Goal: Find specific page/section: Find specific page/section

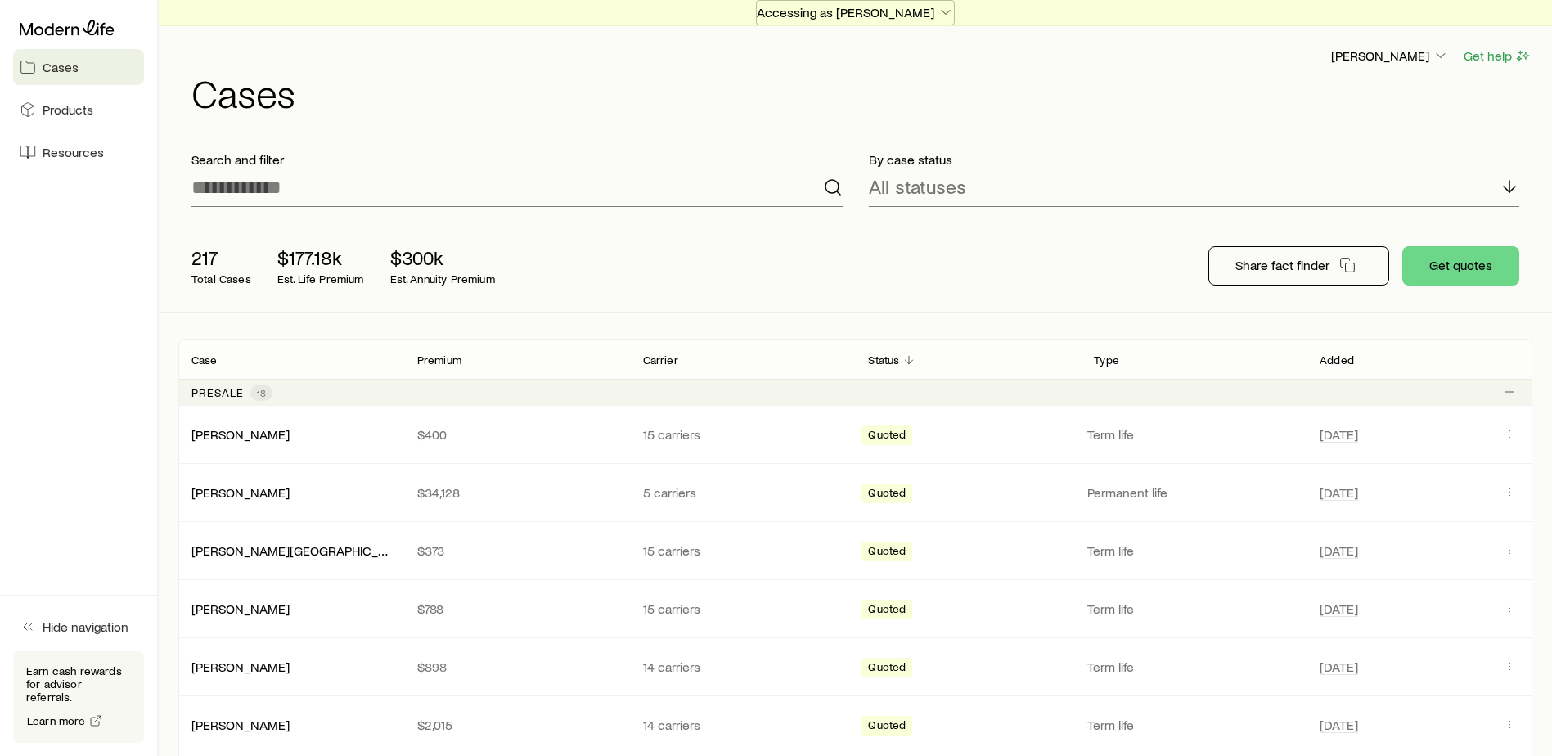
click at [907, 15] on p "Accessing as [PERSON_NAME]" at bounding box center [855, 12] width 197 height 16
click at [876, 19] on p "Accessing as [PERSON_NAME]" at bounding box center [855, 12] width 197 height 16
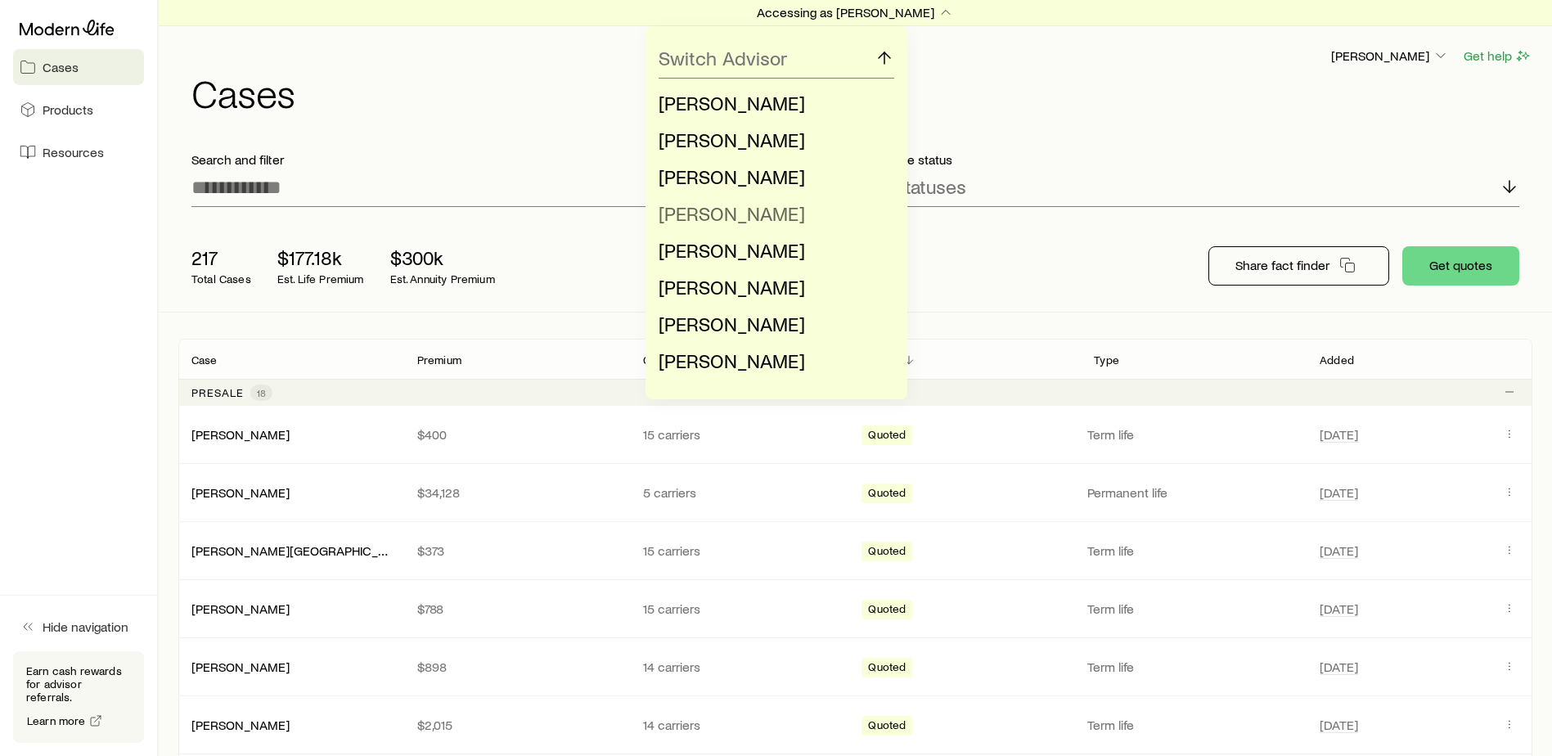
click at [769, 219] on span "[PERSON_NAME]" at bounding box center [732, 213] width 146 height 24
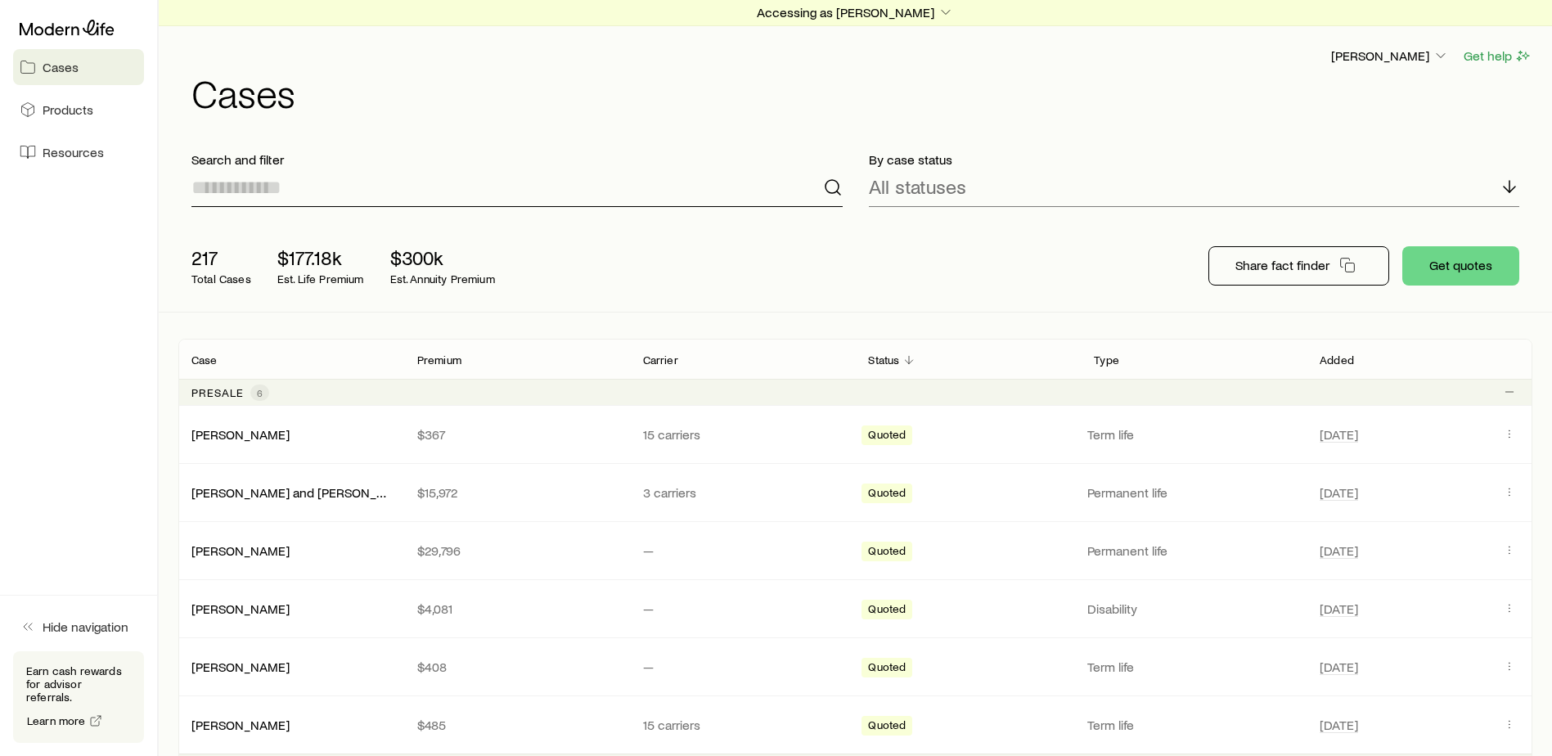
click at [393, 196] on input at bounding box center [516, 187] width 651 height 39
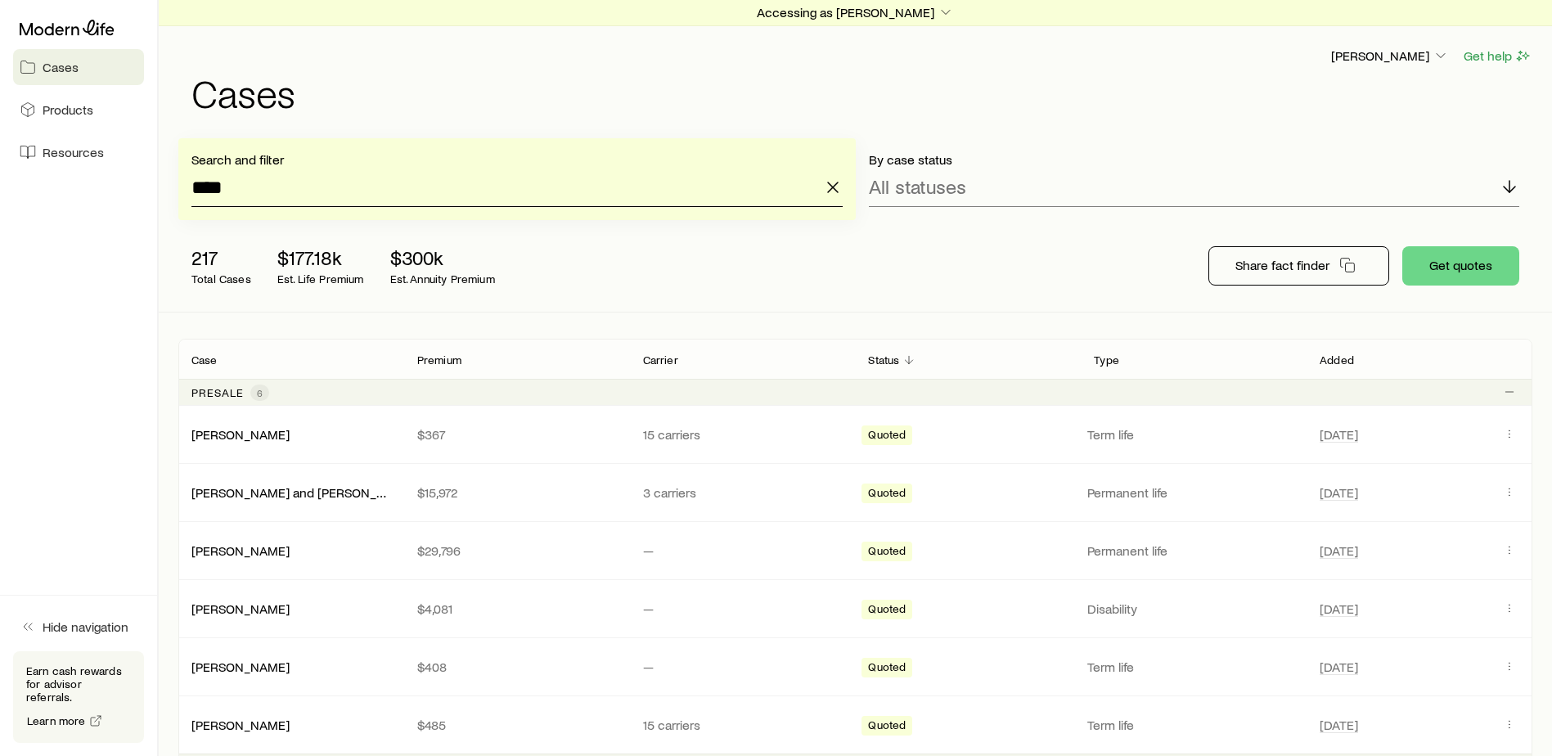
type input "****"
click at [298, 180] on input "****" at bounding box center [516, 187] width 651 height 39
drag, startPoint x: 271, startPoint y: 191, endPoint x: 178, endPoint y: 190, distance: 92.5
click at [178, 190] on div "Search and filter ****" at bounding box center [517, 179] width 678 height 82
click at [832, 183] on icon "button" at bounding box center [833, 188] width 20 height 20
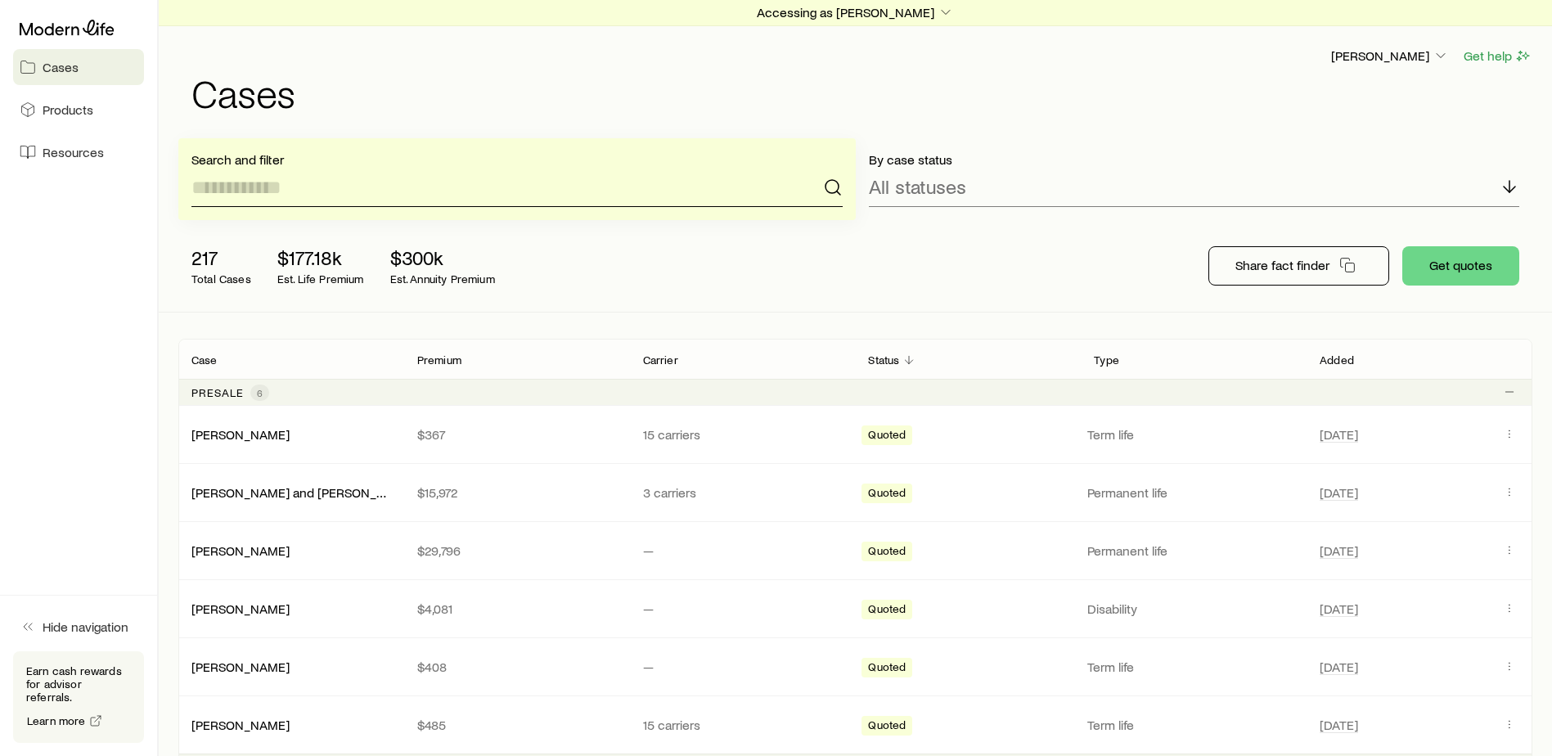
click at [381, 200] on input at bounding box center [516, 187] width 651 height 39
drag, startPoint x: 636, startPoint y: 183, endPoint x: 157, endPoint y: 183, distance: 478.7
type input "****"
click at [1510, 187] on line at bounding box center [1510, 186] width 0 height 11
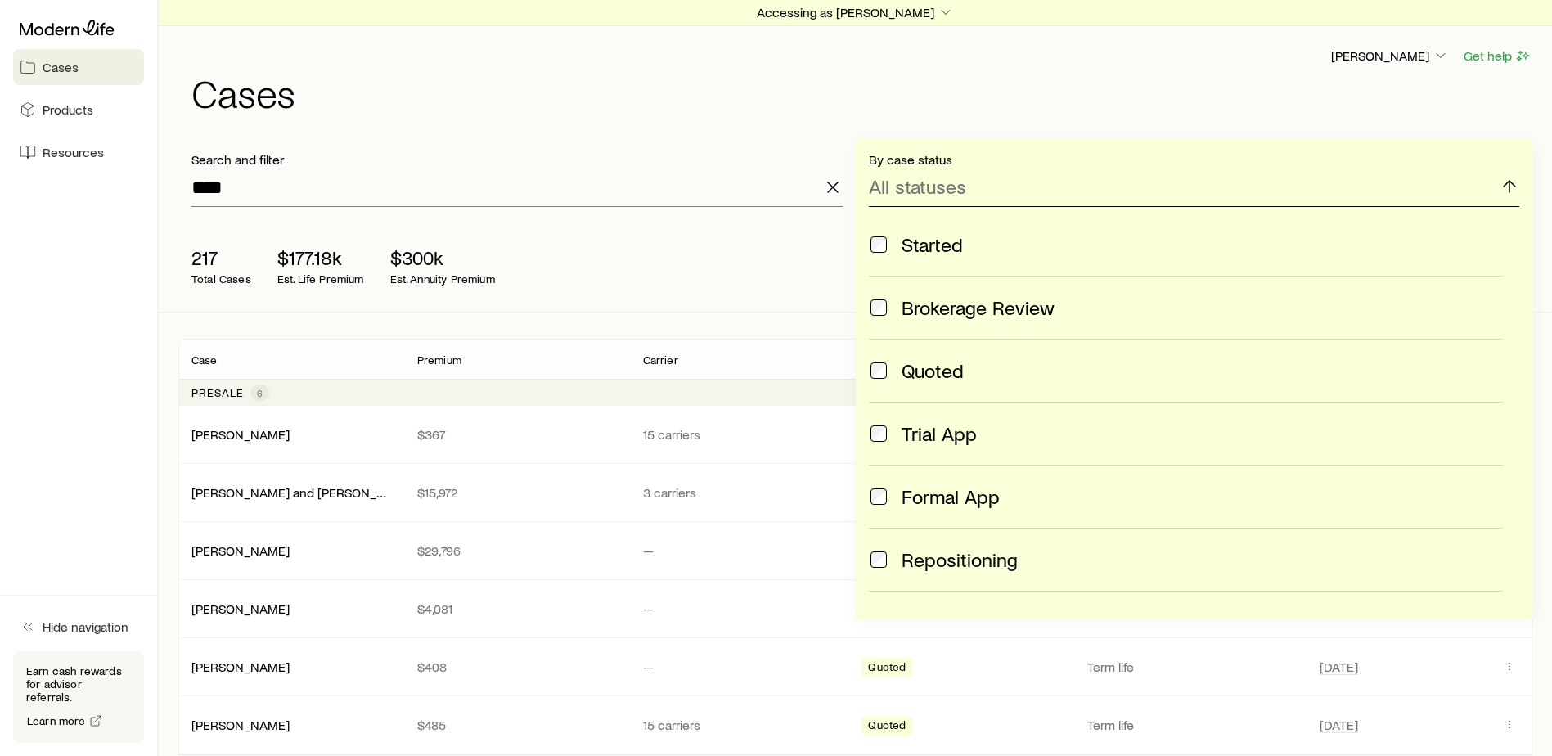
click at [1510, 187] on line at bounding box center [1510, 186] width 0 height 11
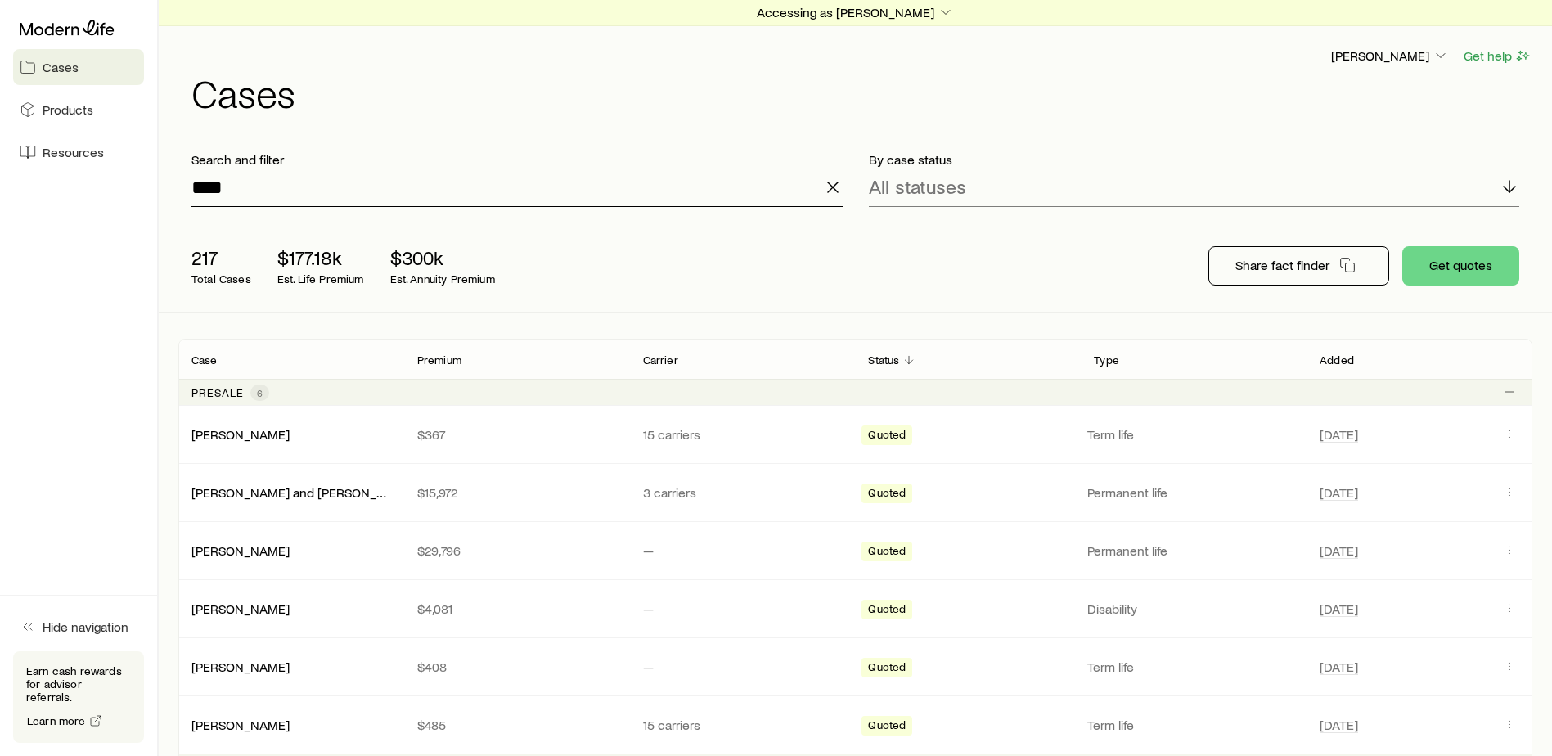
click at [489, 189] on input "****" at bounding box center [516, 187] width 651 height 39
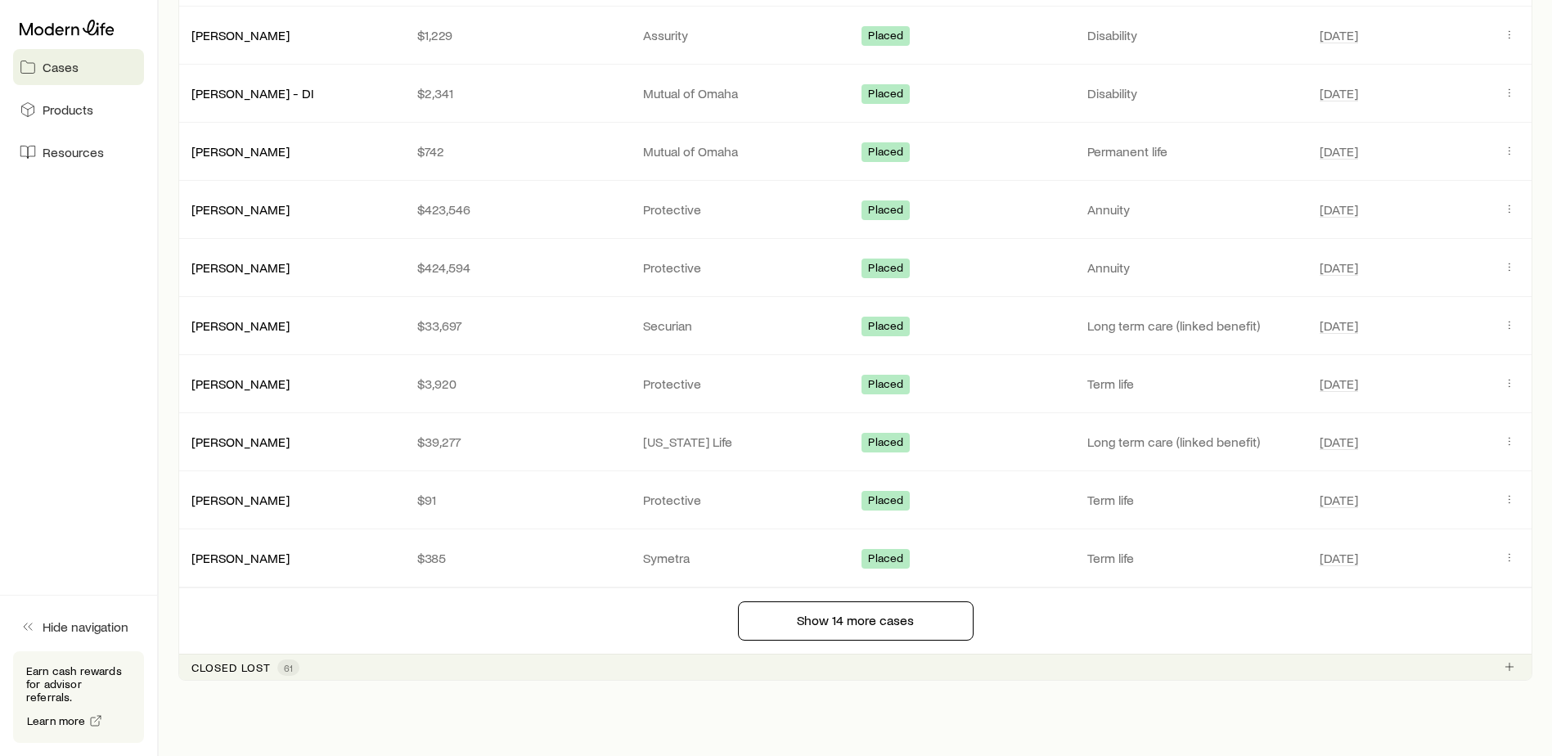
scroll to position [1398, 0]
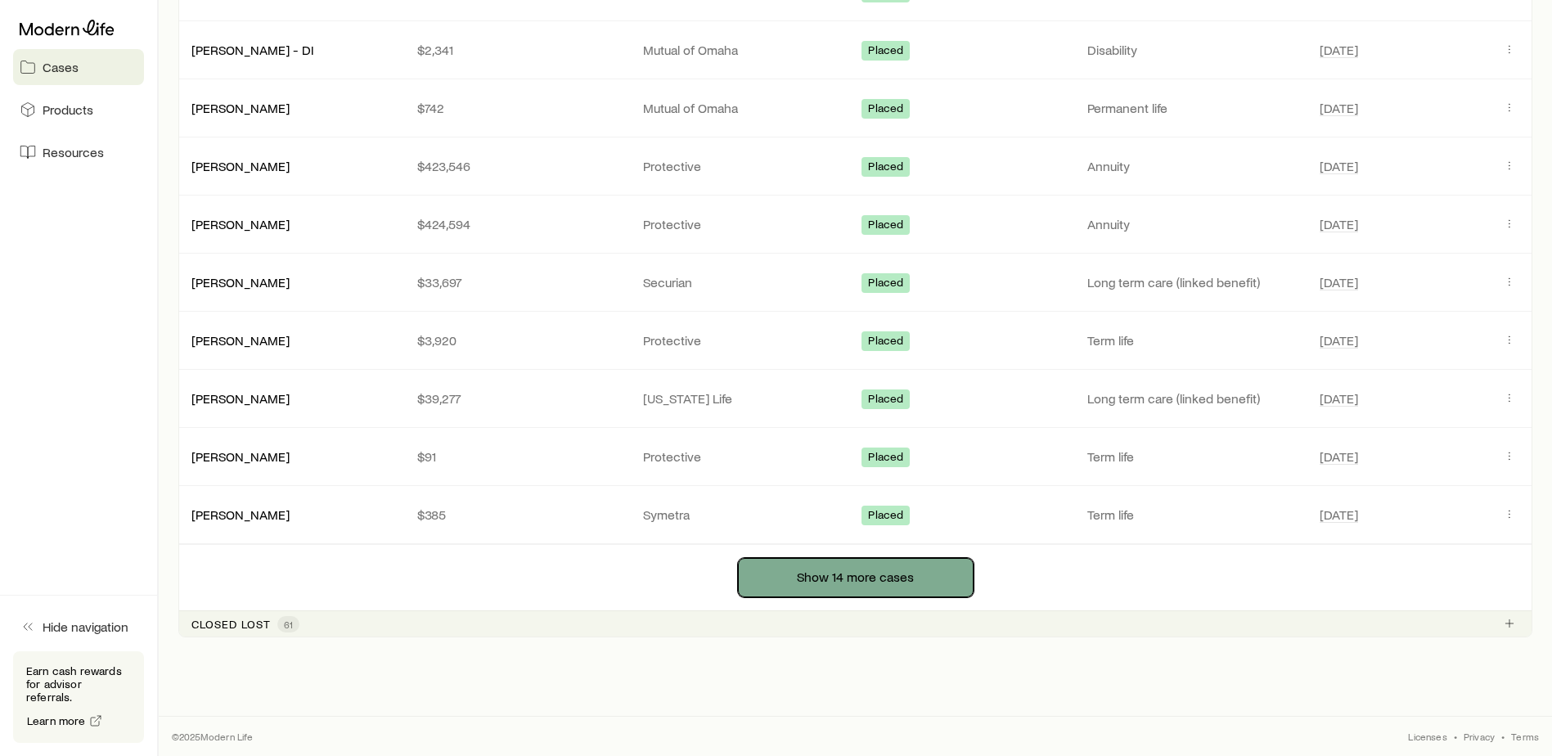
click at [867, 579] on button "Show 14 more cases" at bounding box center [856, 577] width 236 height 39
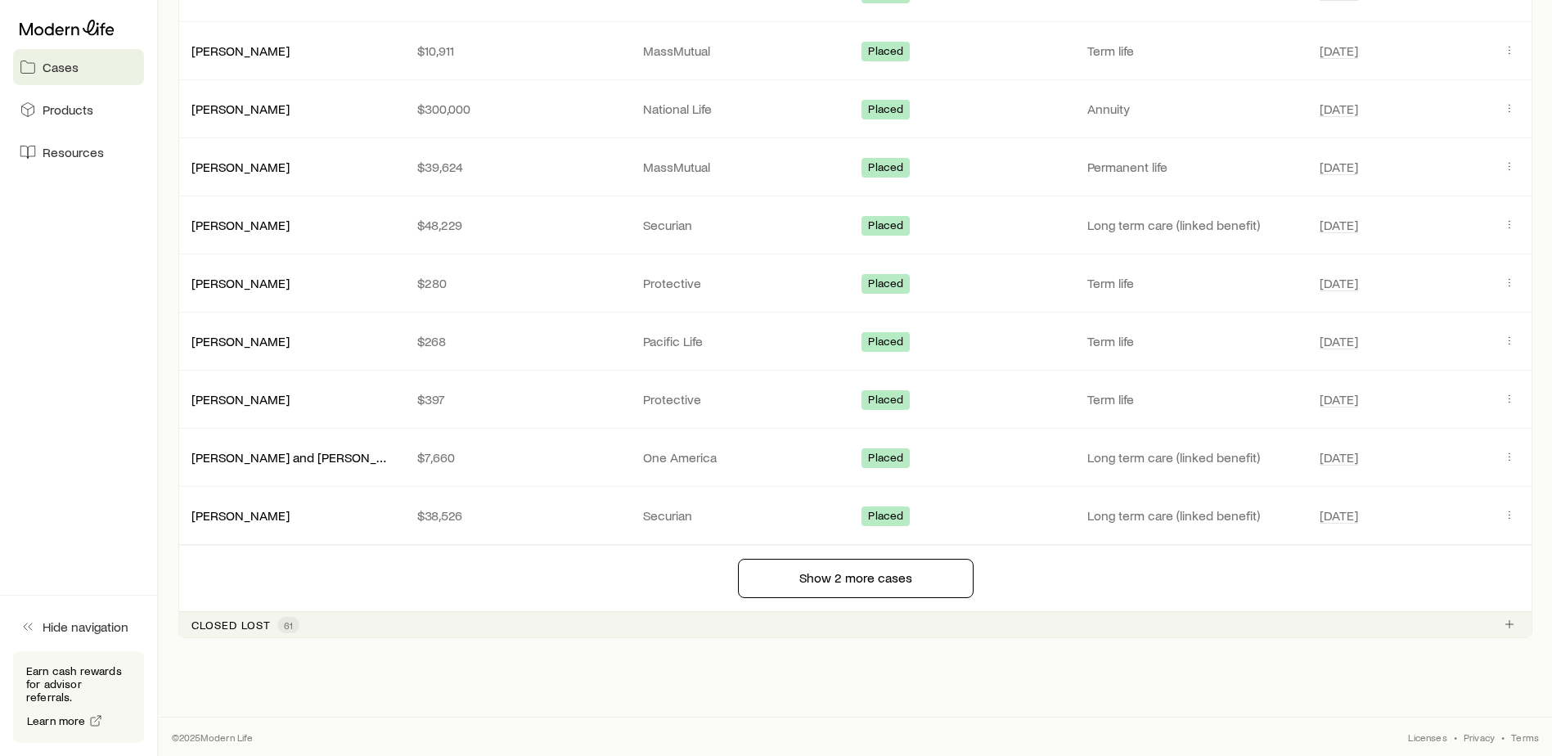
scroll to position [2096, 0]
click at [791, 568] on button "Show 2 more cases" at bounding box center [856, 577] width 236 height 39
click at [813, 573] on button "Show 2 more cases" at bounding box center [856, 577] width 236 height 39
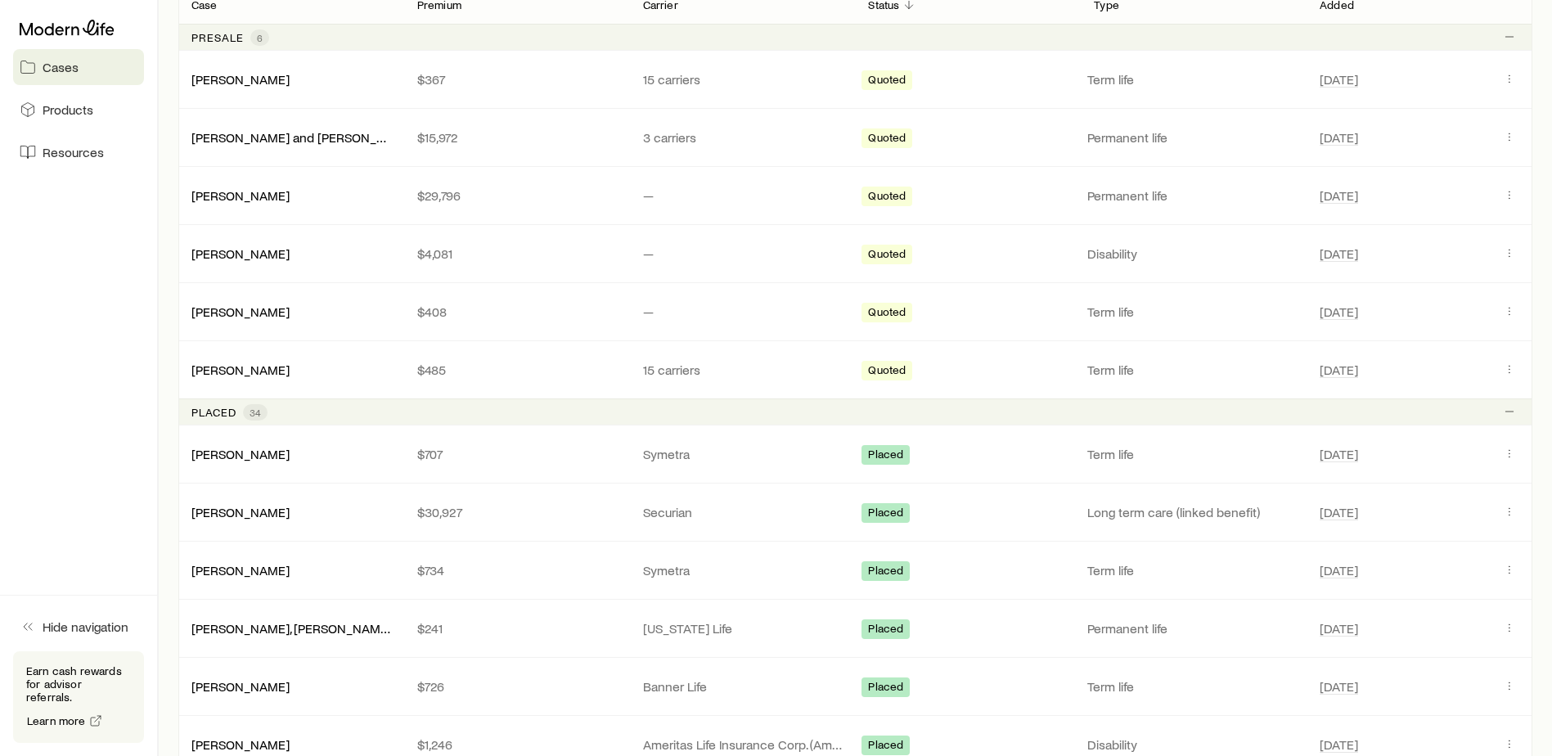
scroll to position [0, 0]
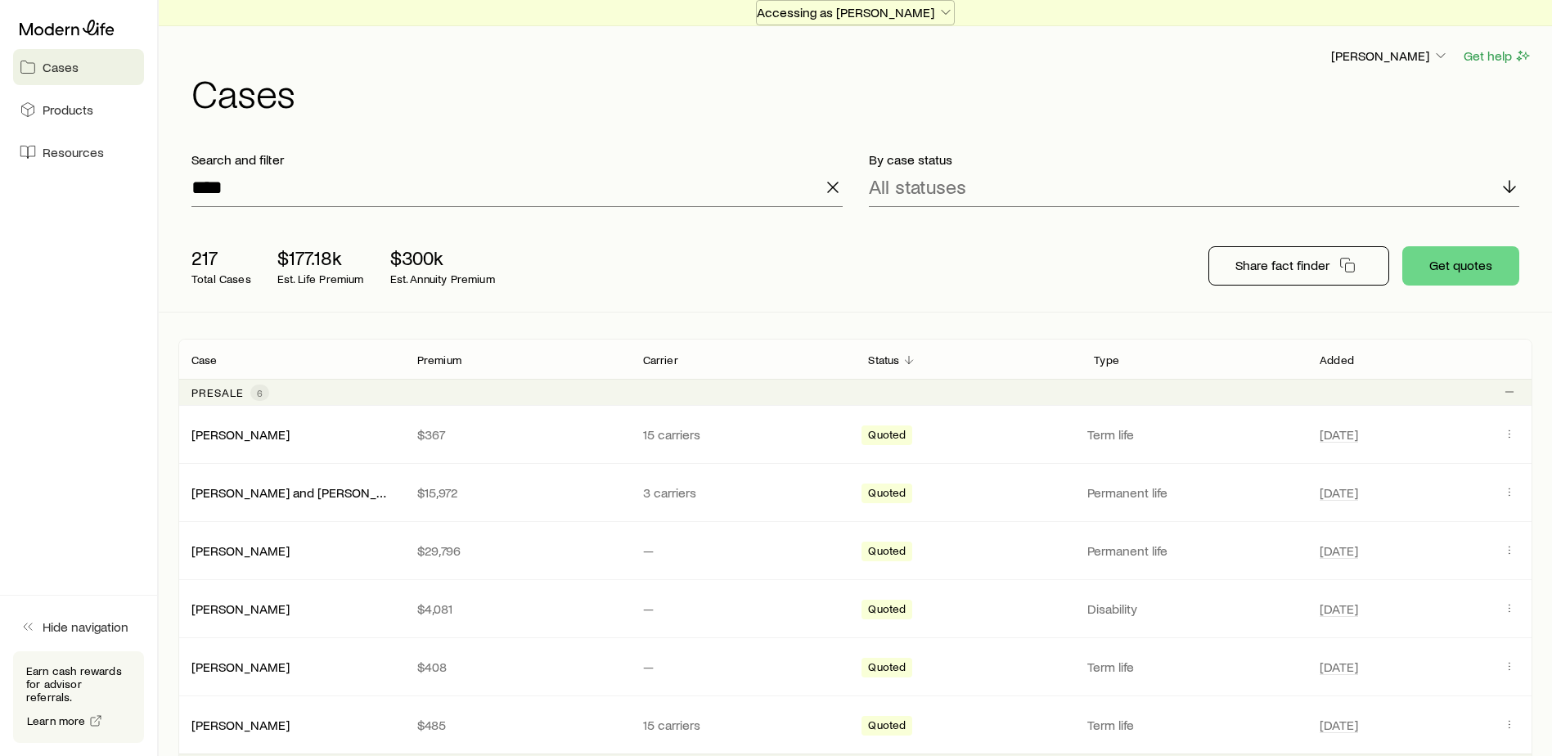
click at [946, 13] on icon "button" at bounding box center [946, 12] width 16 height 16
click at [948, 14] on icon "button" at bounding box center [946, 12] width 16 height 16
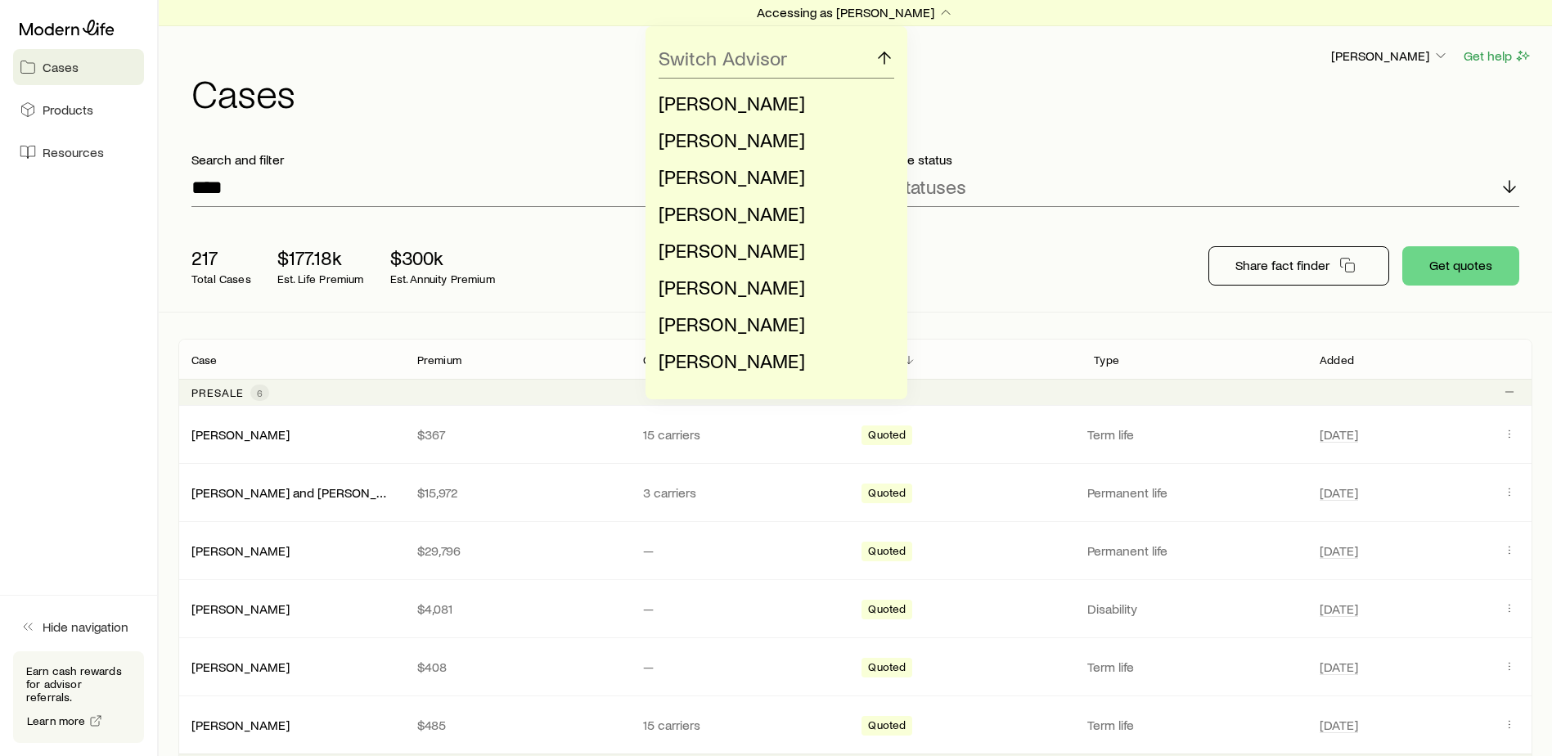
click at [162, 124] on div "Switch Advisor [PERSON_NAME] [PERSON_NAME] [PERSON_NAME] [PERSON_NAME] [PERSON_…" at bounding box center [776, 212] width 1552 height 373
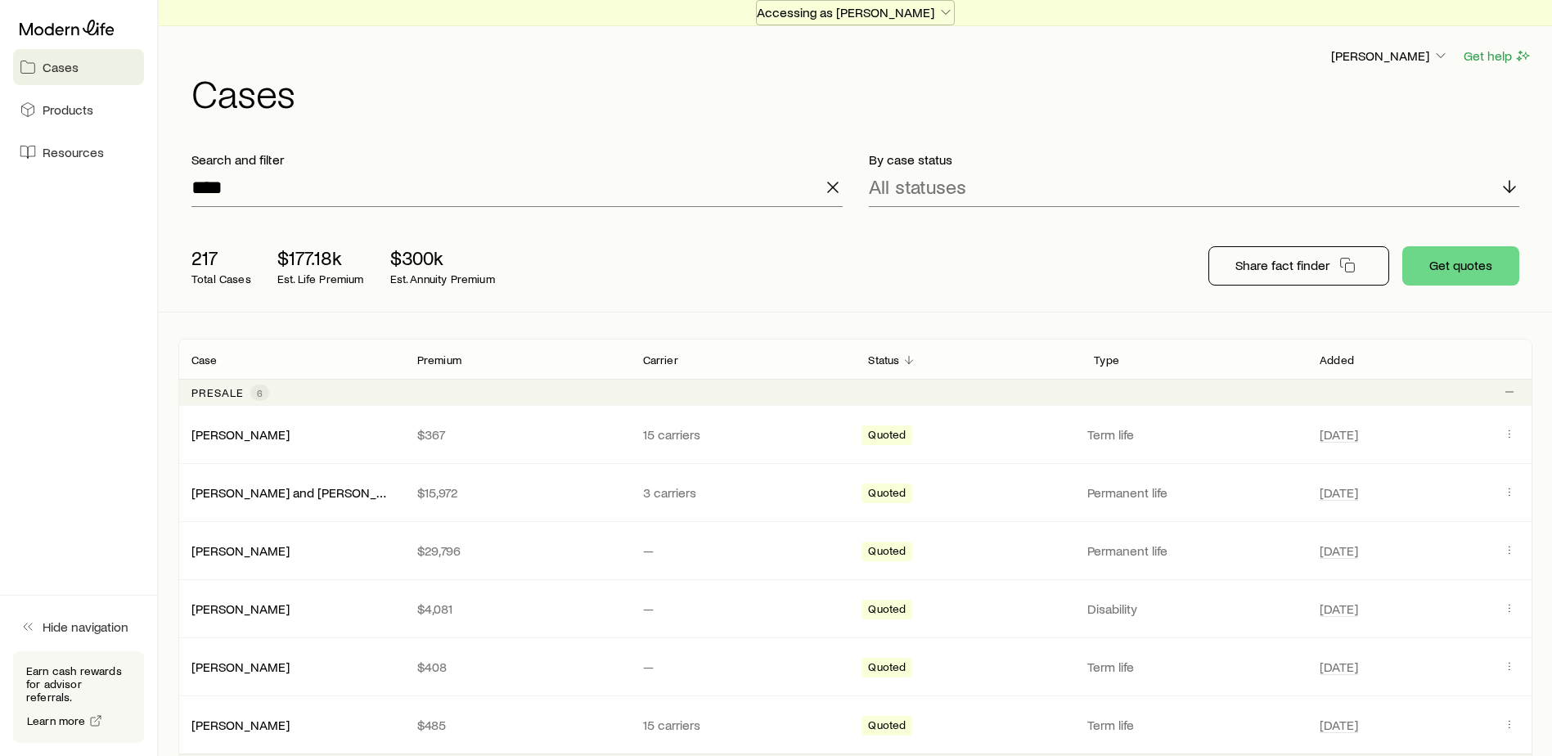
click at [916, 6] on p "Accessing as [PERSON_NAME]" at bounding box center [855, 12] width 197 height 16
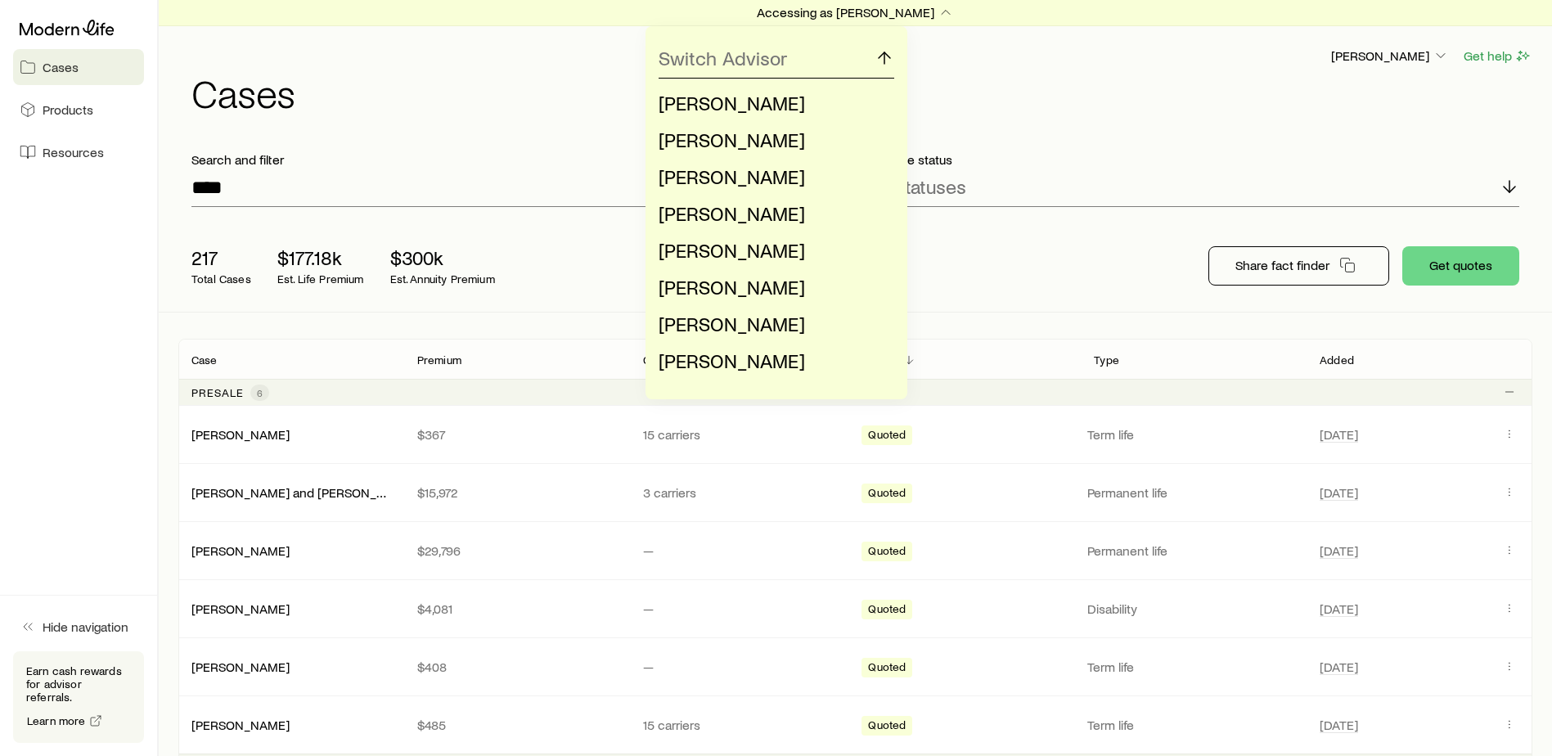
click at [792, 56] on div "Switch Advisor" at bounding box center [777, 58] width 236 height 39
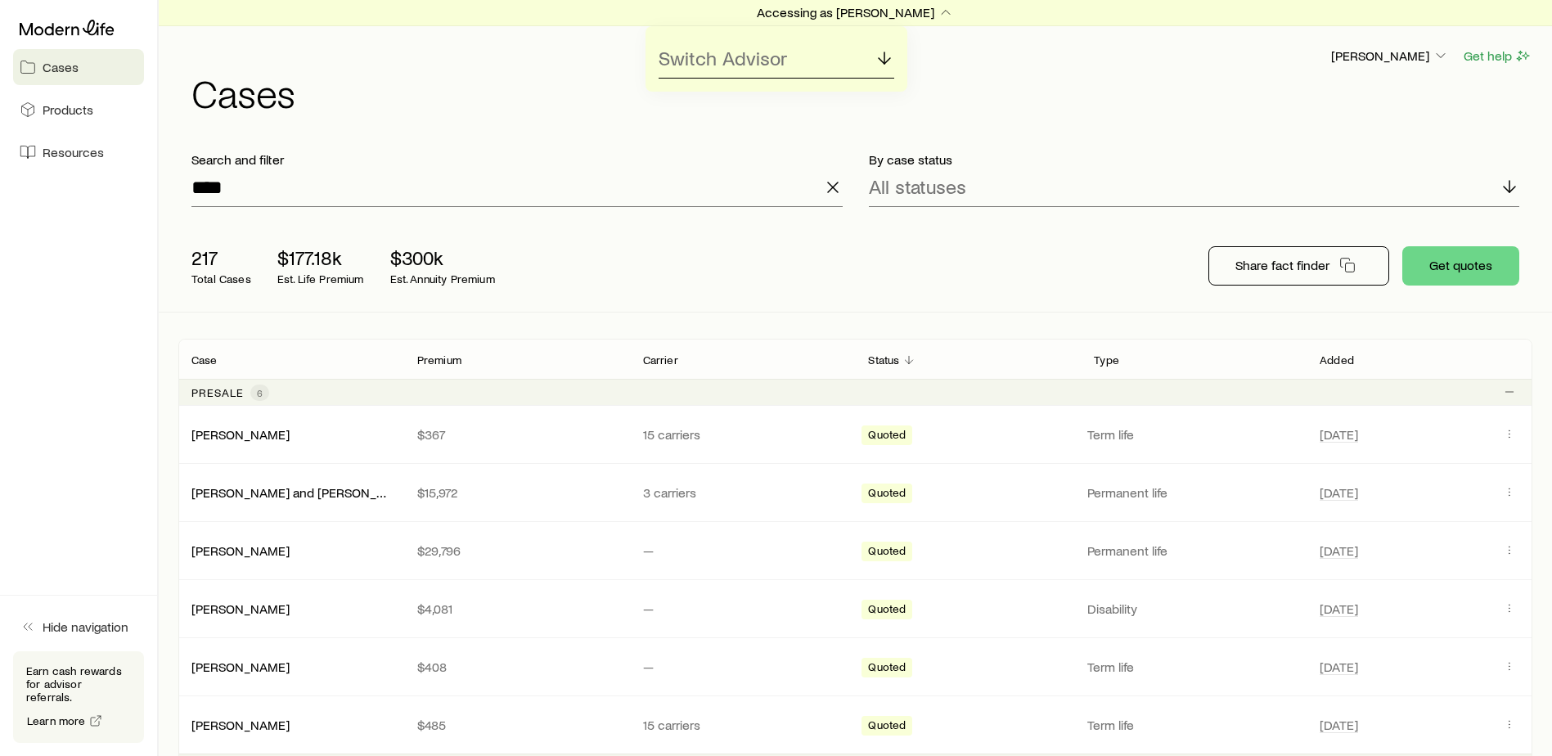
click at [863, 56] on div "Switch Advisor" at bounding box center [777, 58] width 236 height 39
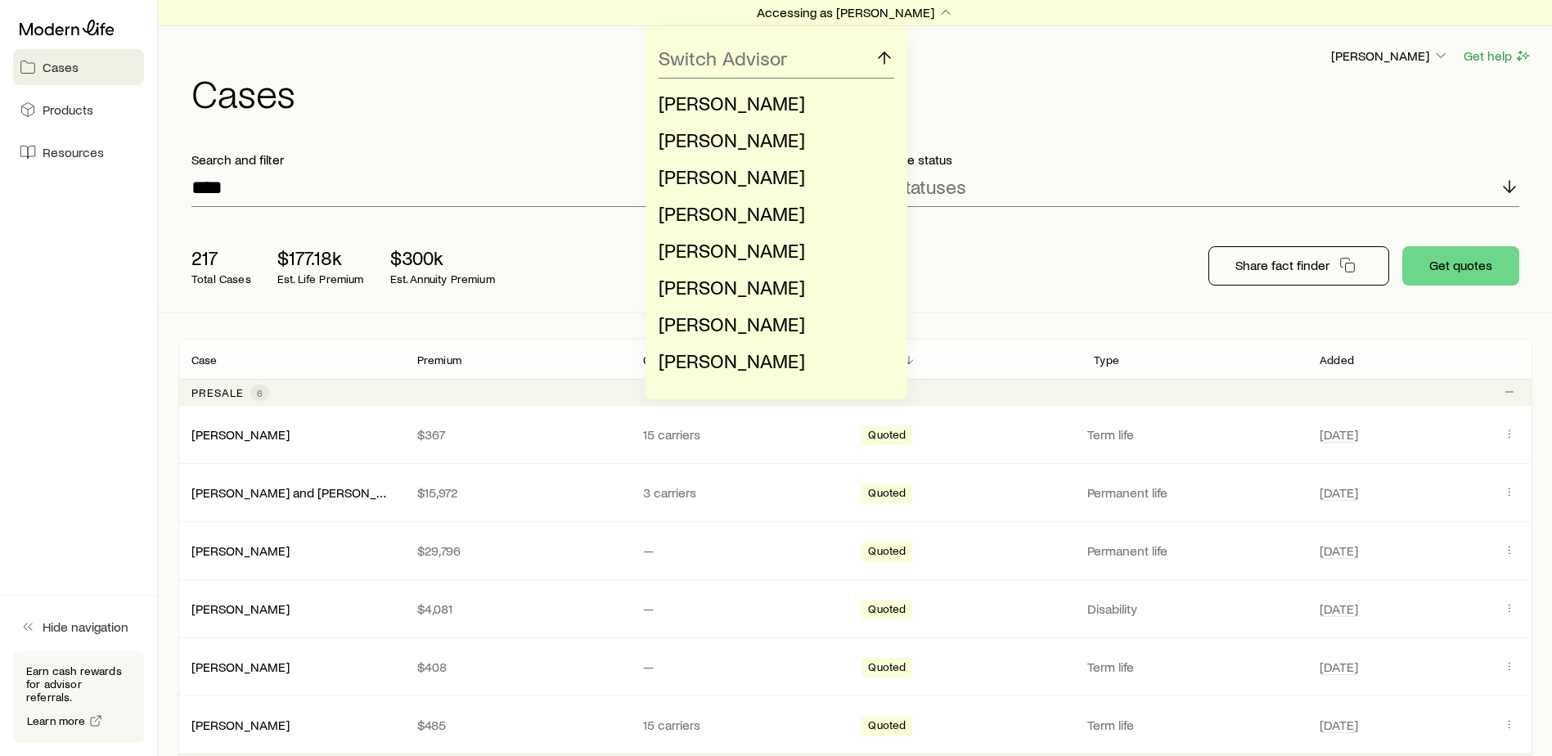
click at [1445, 51] on div "Switch Advisor [PERSON_NAME] [PERSON_NAME] [PERSON_NAME] [PERSON_NAME] [PERSON_…" at bounding box center [776, 212] width 1552 height 373
click at [1438, 58] on div "Switch Advisor [PERSON_NAME] [PERSON_NAME] [PERSON_NAME] [PERSON_NAME] [PERSON_…" at bounding box center [776, 212] width 1552 height 373
click at [979, 49] on div "Switch Advisor [PERSON_NAME] [PERSON_NAME] [PERSON_NAME] [PERSON_NAME] [PERSON_…" at bounding box center [776, 212] width 1552 height 373
click at [884, 56] on icon at bounding box center [885, 58] width 20 height 20
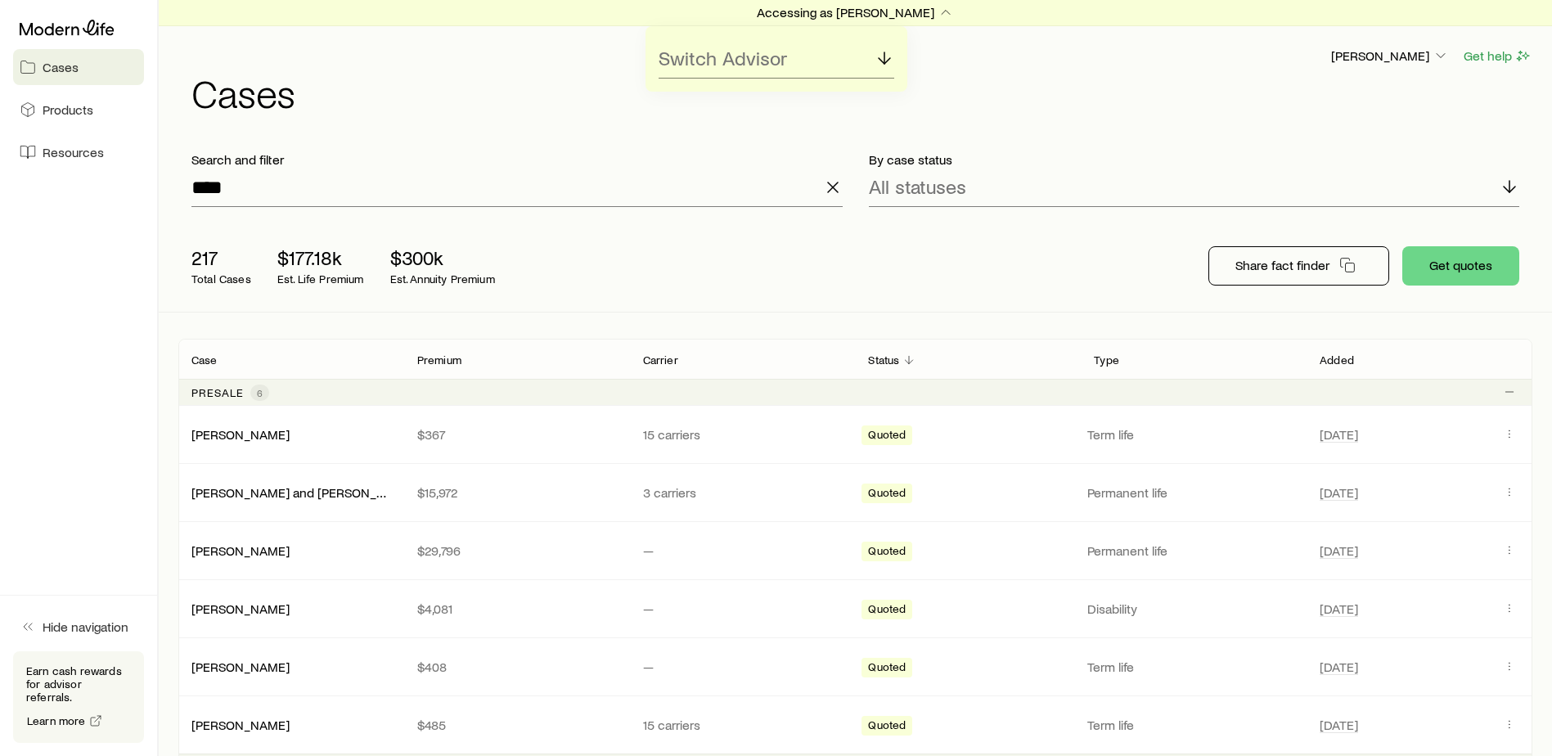
click at [1382, 56] on div "Switch Advisor" at bounding box center [776, 58] width 1552 height 65
drag, startPoint x: 1405, startPoint y: 57, endPoint x: 1418, endPoint y: 57, distance: 13.1
click at [1405, 57] on div "Switch Advisor" at bounding box center [776, 58] width 1552 height 65
click at [1438, 56] on div "Switch Advisor" at bounding box center [776, 58] width 1552 height 65
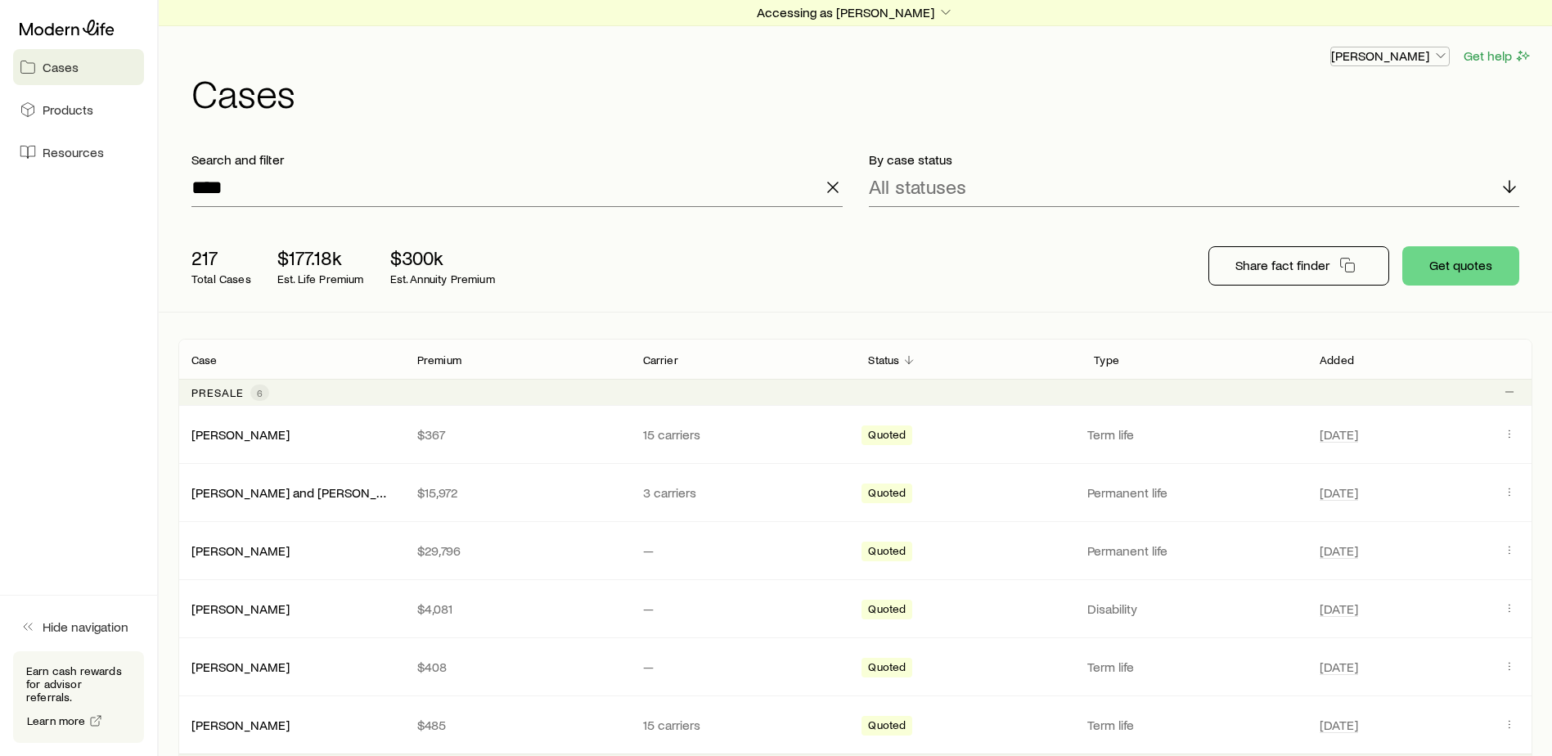
click at [1436, 54] on icon "button" at bounding box center [1441, 55] width 16 height 16
click at [1371, 101] on span "Licenses and contracts" at bounding box center [1357, 100] width 134 height 16
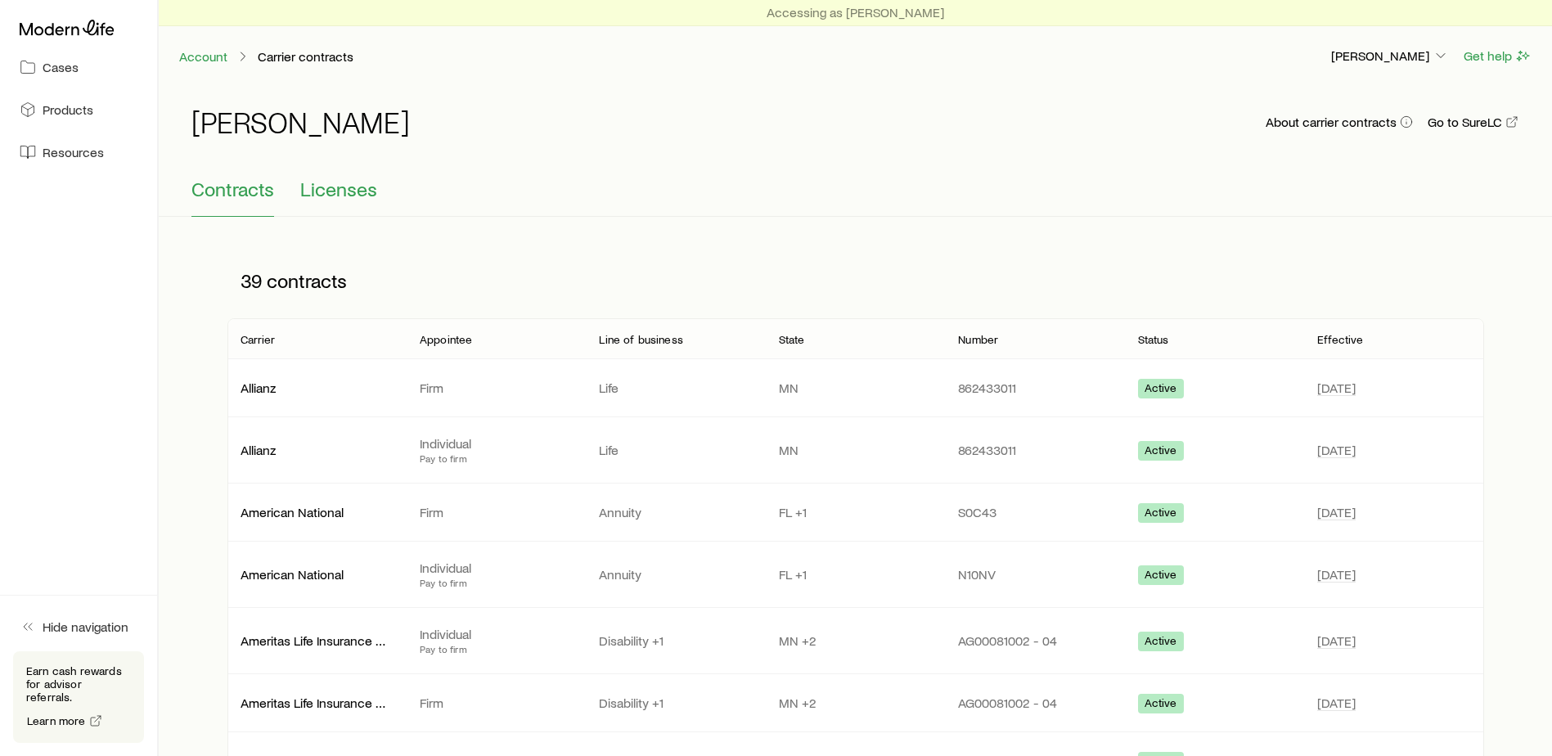
click at [330, 191] on span "Licenses" at bounding box center [338, 189] width 77 height 23
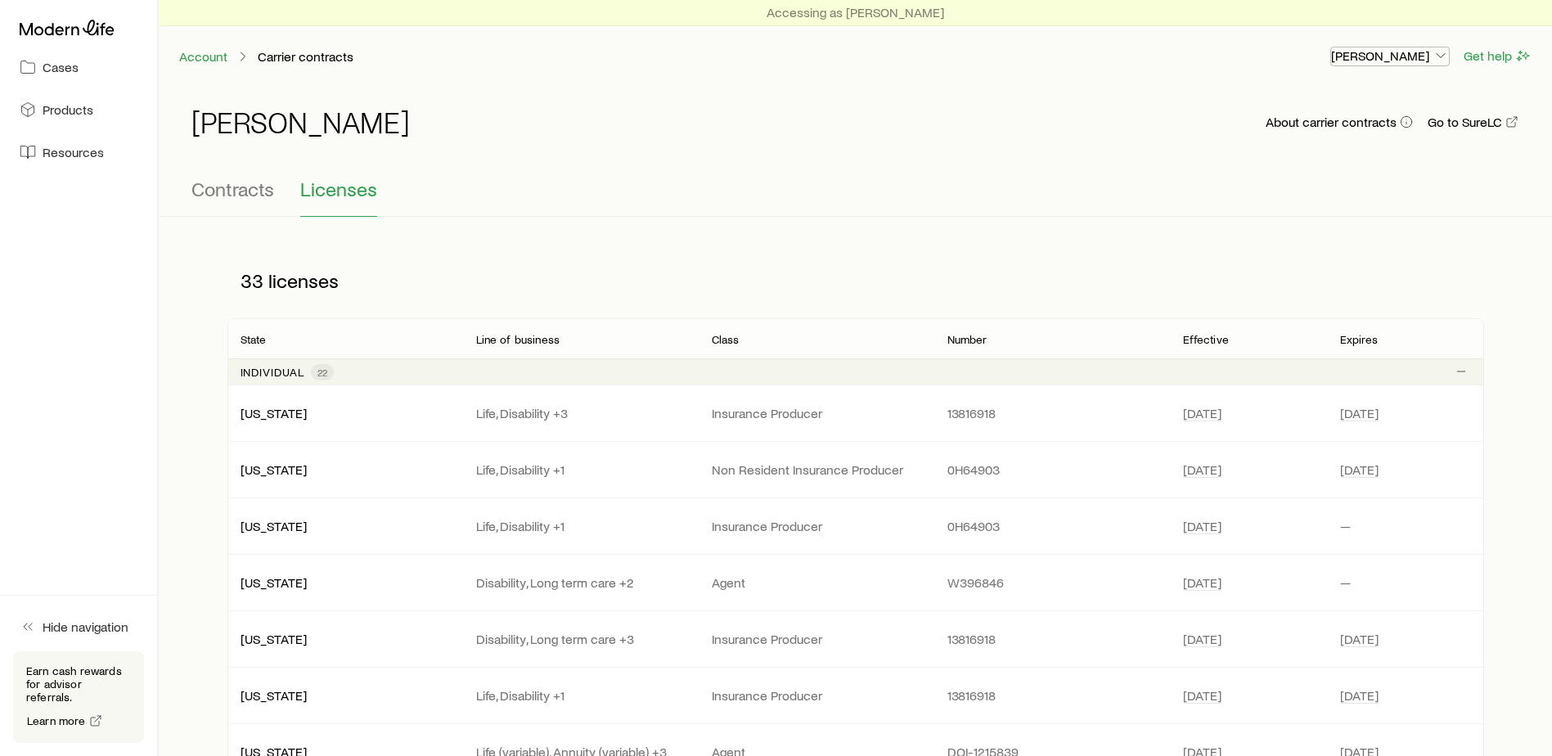
click at [1441, 57] on polyline "button" at bounding box center [1441, 56] width 8 height 4
click at [988, 119] on div "[PERSON_NAME] About carrier contracts Go to SureLC" at bounding box center [855, 132] width 1328 height 52
